Goal: Task Accomplishment & Management: Complete application form

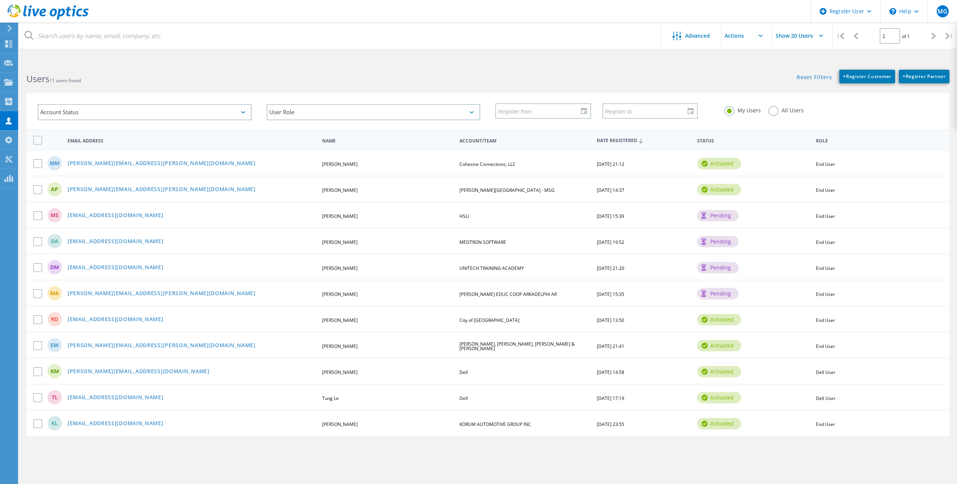
drag, startPoint x: 7, startPoint y: 28, endPoint x: 15, endPoint y: 29, distance: 8.0
click at [7, 28] on icon at bounding box center [10, 28] width 6 height 7
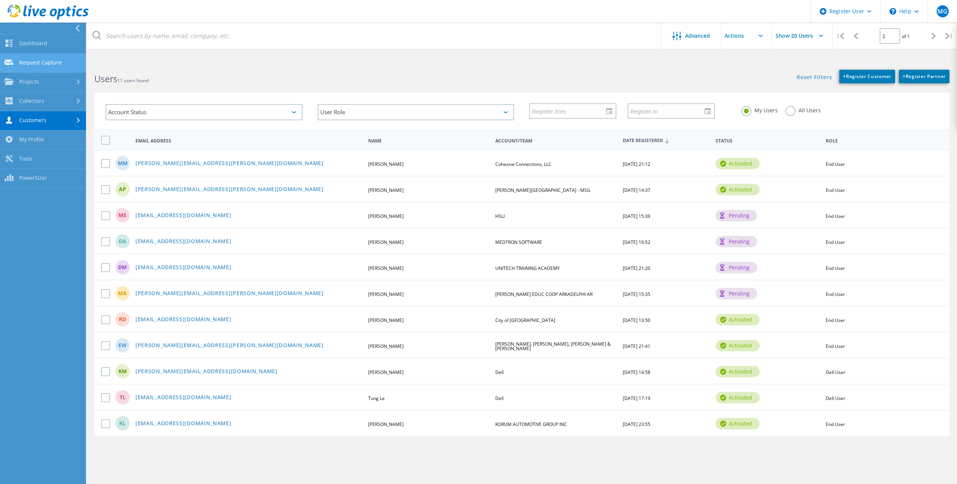
click at [52, 65] on link "Request Capture" at bounding box center [43, 63] width 86 height 19
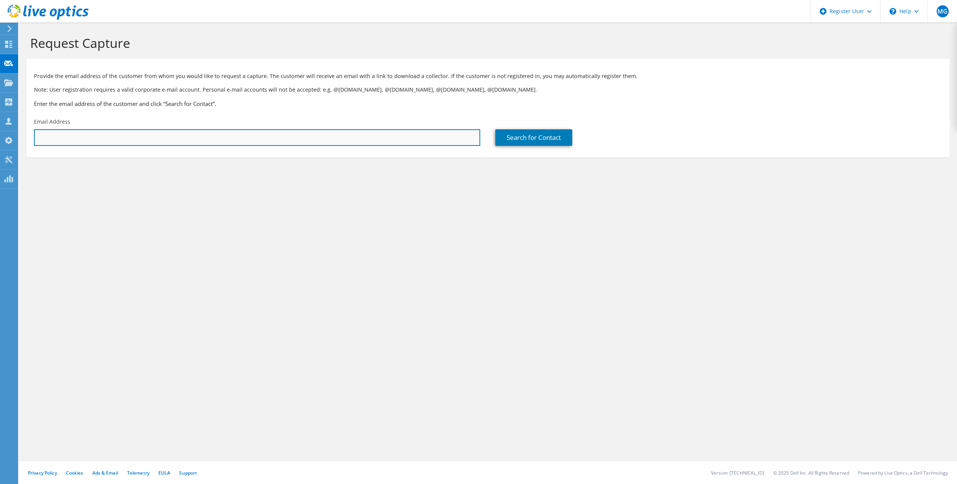
click at [91, 143] on input "text" at bounding box center [257, 137] width 446 height 17
drag, startPoint x: 129, startPoint y: 140, endPoint x: 68, endPoint y: 148, distance: 61.2
click at [68, 148] on div "Email Address [EMAIL_ADDRESS][DOMAIN_NAME]" at bounding box center [256, 131] width 461 height 35
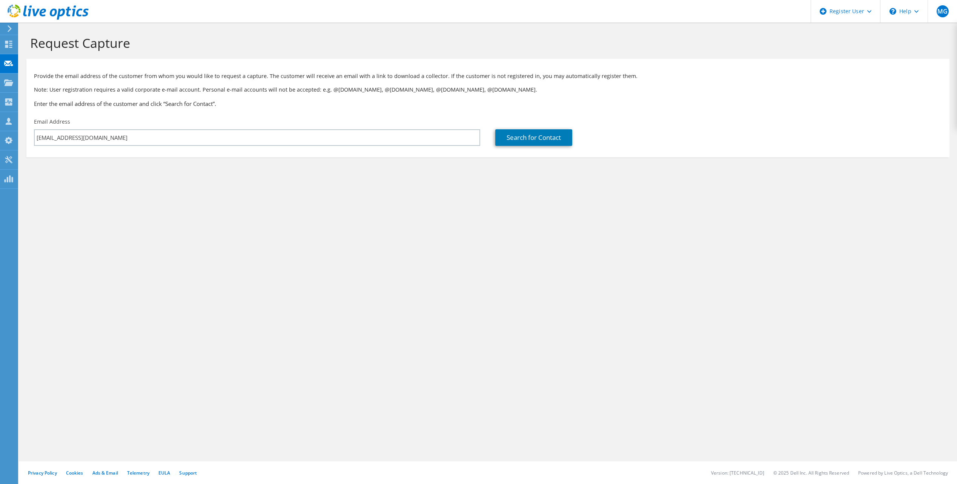
click at [36, 148] on div "Email Address [EMAIL_ADDRESS][DOMAIN_NAME]" at bounding box center [256, 131] width 461 height 35
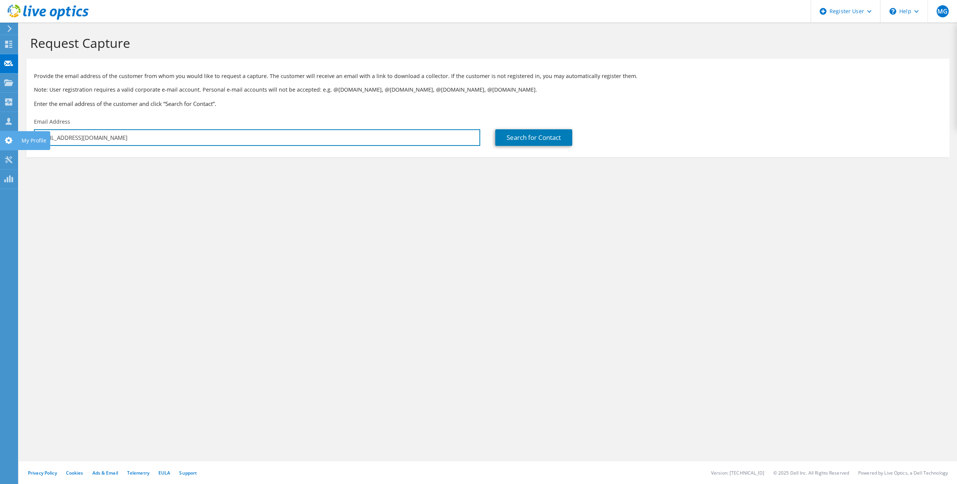
drag, startPoint x: 92, startPoint y: 146, endPoint x: 6, endPoint y: 145, distance: 86.4
click at [6, 145] on div "MG Dell User Madi Giacomo [EMAIL_ADDRESS][PERSON_NAME][DOMAIN_NAME] Dell My Pro…" at bounding box center [478, 242] width 957 height 484
type input "m"
type input "[PERSON_NAME][EMAIL_ADDRESS][PERSON_NAME][DOMAIN_NAME]"
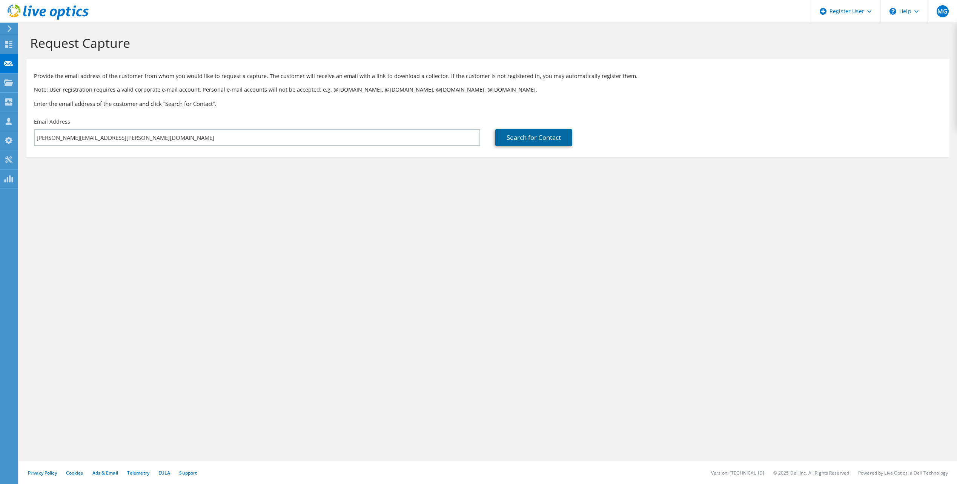
click at [538, 134] on link "Search for Contact" at bounding box center [533, 137] width 77 height 17
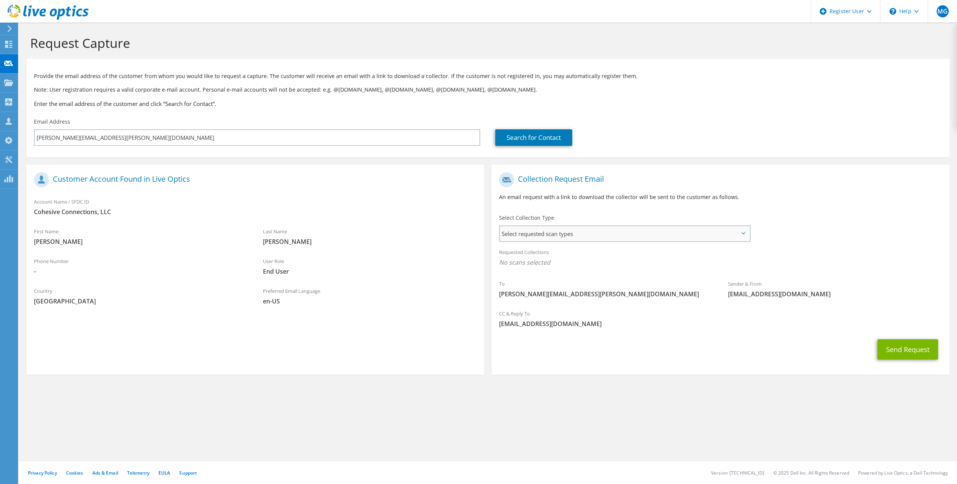
click at [631, 228] on span "Select requested scan types" at bounding box center [624, 233] width 249 height 15
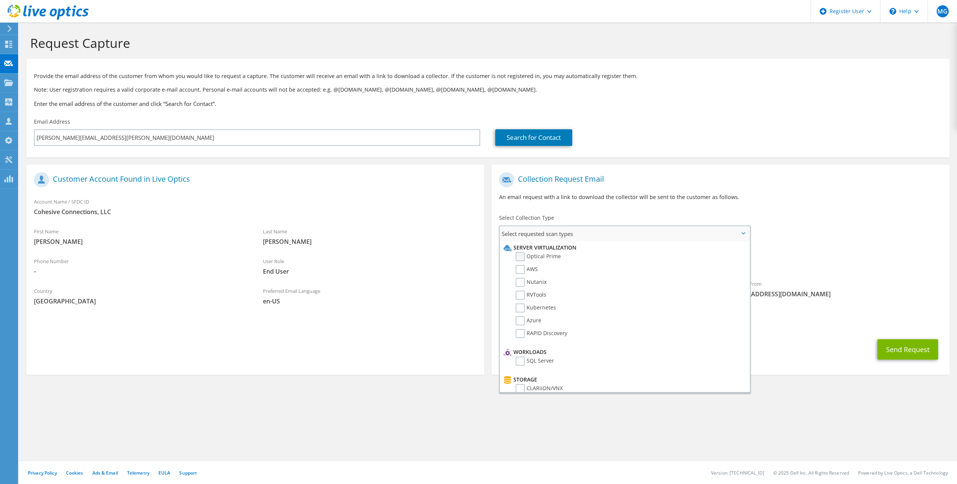
click at [521, 258] on label "Optical Prime" at bounding box center [538, 256] width 45 height 9
click at [0, 0] on input "Optical Prime" at bounding box center [0, 0] width 0 height 0
click at [842, 218] on div "To [PERSON_NAME][EMAIL_ADDRESS][PERSON_NAME][DOMAIN_NAME] Sender & From [EMAIL_…" at bounding box center [721, 239] width 458 height 140
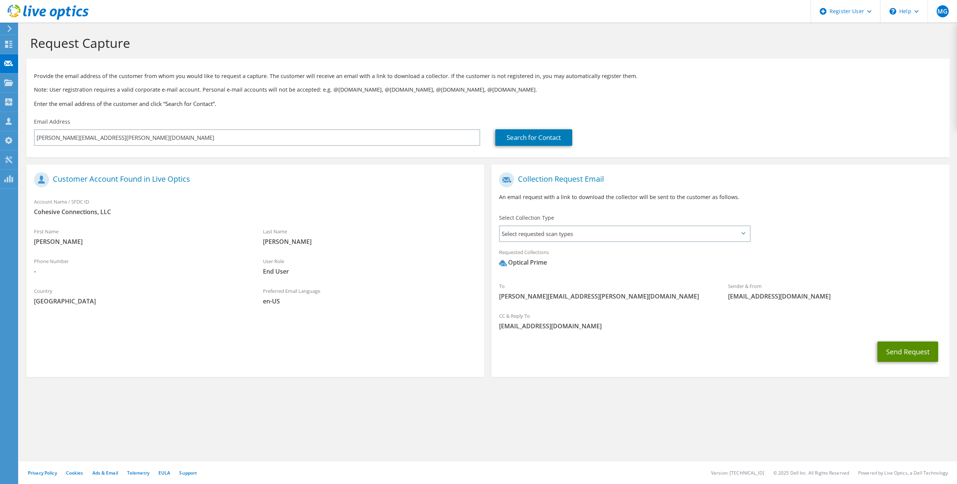
click at [903, 353] on button "Send Request" at bounding box center [907, 352] width 61 height 20
